Goal: Task Accomplishment & Management: Use online tool/utility

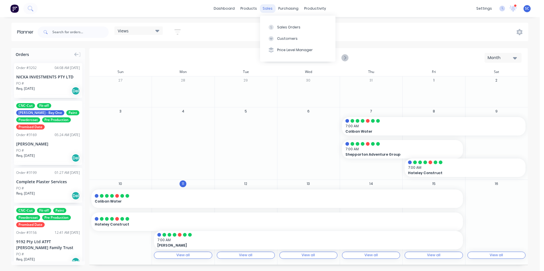
click at [265, 9] on div "sales" at bounding box center [268, 8] width 16 height 9
click at [278, 27] on div "Sales Orders" at bounding box center [288, 27] width 23 height 5
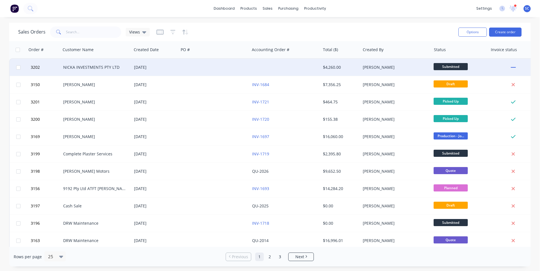
click at [104, 66] on div "NICKA INVESTMENTS PTY LTD" at bounding box center [94, 68] width 63 height 6
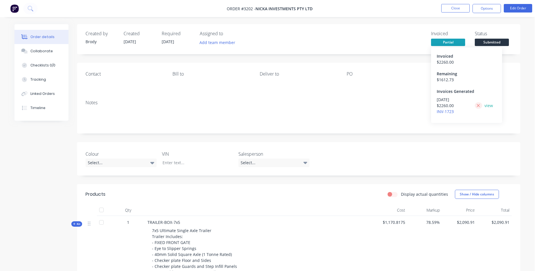
click at [479, 105] on icon at bounding box center [478, 105] width 3 height 3
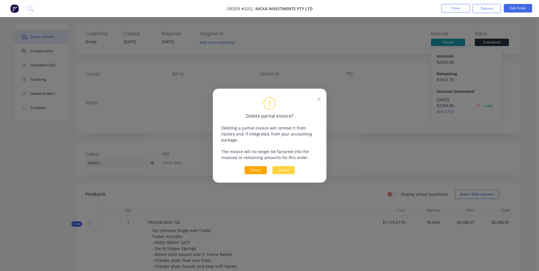
click at [257, 166] on button "Delete" at bounding box center [256, 170] width 22 height 8
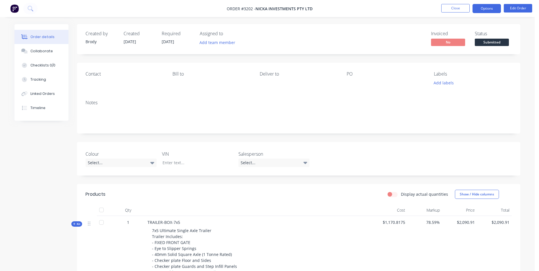
click at [487, 8] on button "Options" at bounding box center [487, 8] width 28 height 9
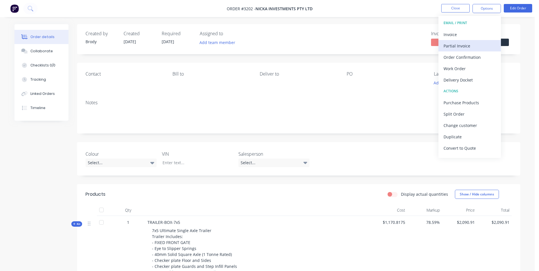
click at [452, 46] on div "Partial Invoice" at bounding box center [470, 46] width 52 height 8
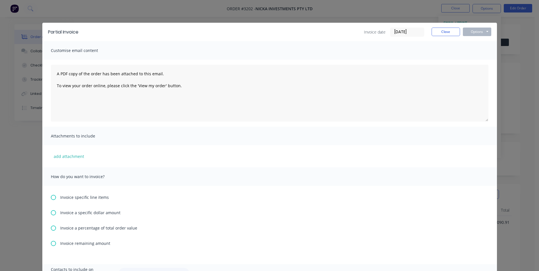
click at [53, 213] on icon at bounding box center [53, 212] width 5 height 5
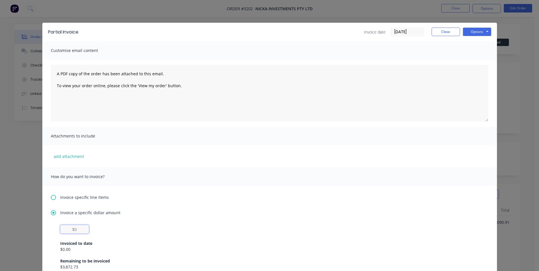
click at [70, 229] on input "text" at bounding box center [74, 229] width 29 height 9
type input "$2,260"
click at [472, 33] on button "Options" at bounding box center [477, 32] width 28 height 9
click at [482, 42] on button "Preview" at bounding box center [481, 41] width 36 height 9
click at [452, 34] on button "Close" at bounding box center [446, 32] width 28 height 9
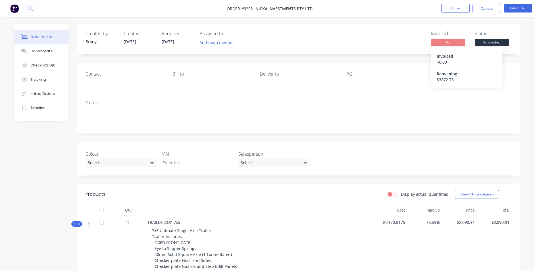
click at [453, 77] on div "$ 3872.73" at bounding box center [467, 80] width 60 height 6
click at [483, 11] on button "Options" at bounding box center [487, 8] width 28 height 9
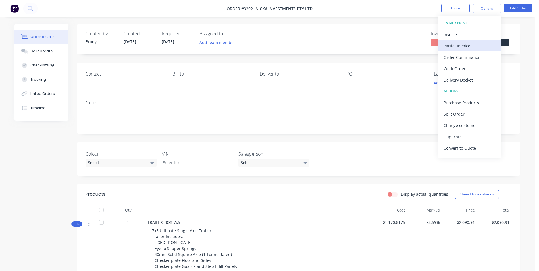
click at [464, 47] on div "Partial Invoice" at bounding box center [470, 46] width 52 height 8
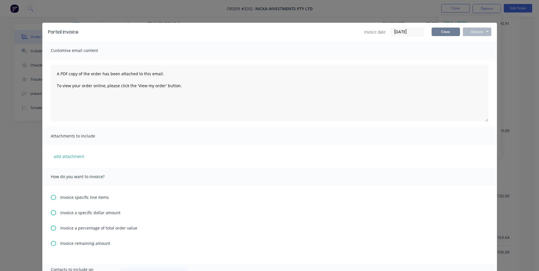
click at [453, 30] on button "Close" at bounding box center [446, 32] width 28 height 9
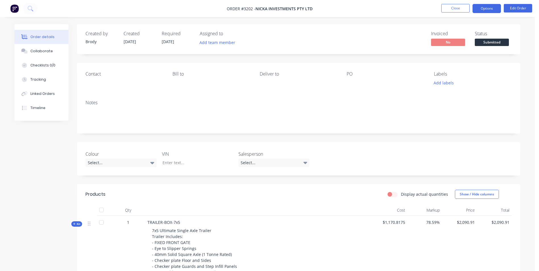
click at [481, 9] on button "Options" at bounding box center [487, 8] width 28 height 9
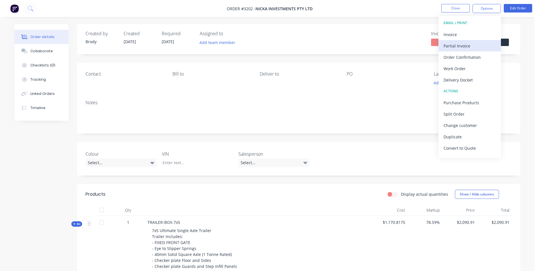
click at [453, 46] on div "Partial Invoice" at bounding box center [470, 46] width 52 height 8
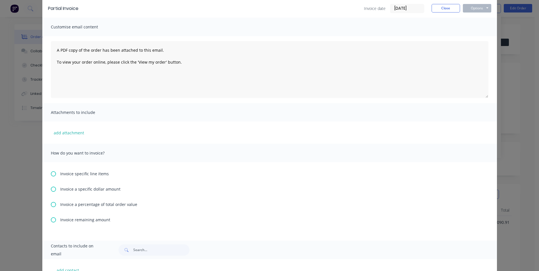
scroll to position [13, 0]
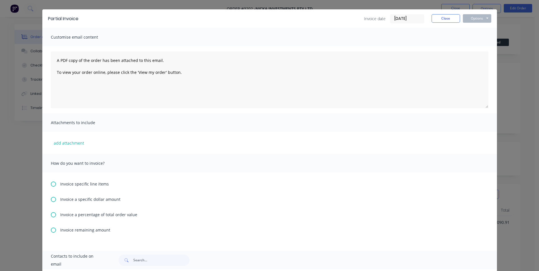
click at [51, 200] on icon at bounding box center [53, 199] width 5 height 5
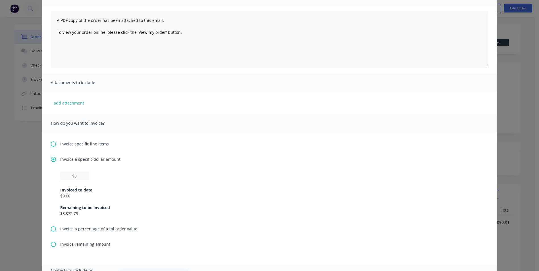
scroll to position [96, 0]
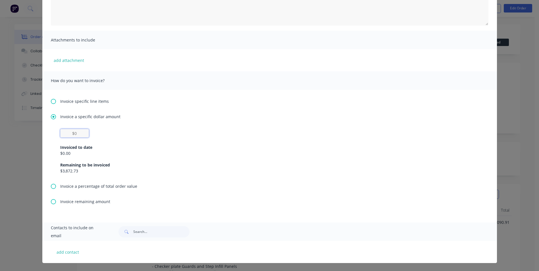
click at [67, 133] on input "text" at bounding box center [74, 133] width 29 height 9
type input "$2"
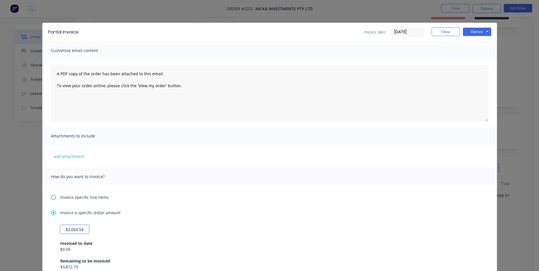
scroll to position [0, 0]
type input "$2,054.54"
click at [479, 31] on button "Options" at bounding box center [477, 32] width 28 height 9
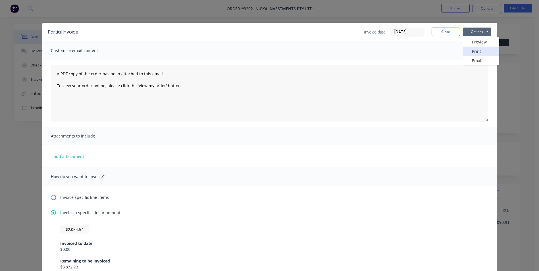
click at [475, 52] on button "Print" at bounding box center [481, 51] width 36 height 9
click at [444, 32] on button "Close" at bounding box center [446, 32] width 28 height 9
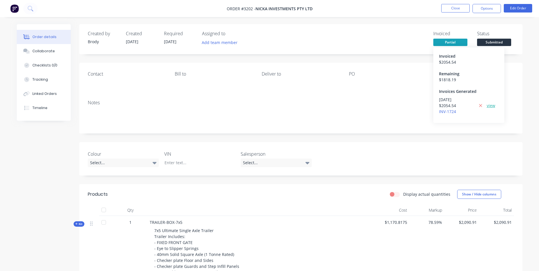
click at [491, 106] on link "view" at bounding box center [491, 106] width 9 height 6
click at [456, 8] on button "Close" at bounding box center [455, 8] width 28 height 9
